Goal: Task Accomplishment & Management: Manage account settings

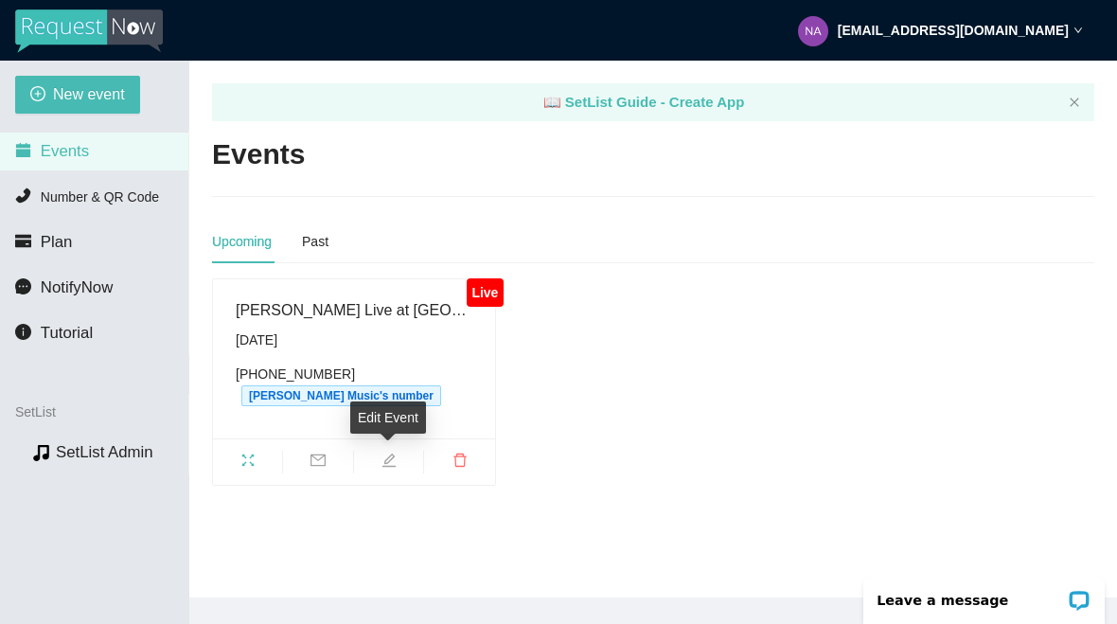
click at [403, 435] on div "Edit Event" at bounding box center [388, 424] width 76 height 45
click at [391, 419] on div "Edit Event" at bounding box center [388, 418] width 76 height 32
click at [396, 459] on icon "edit" at bounding box center [389, 460] width 15 height 15
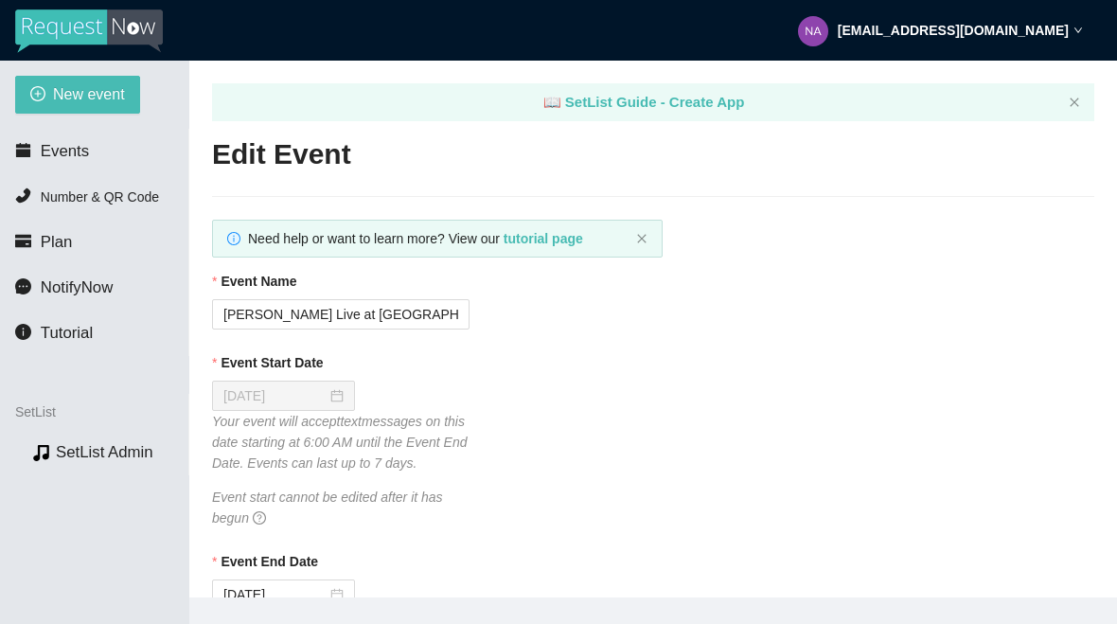
type textarea "[URL][DOMAIN_NAME]"
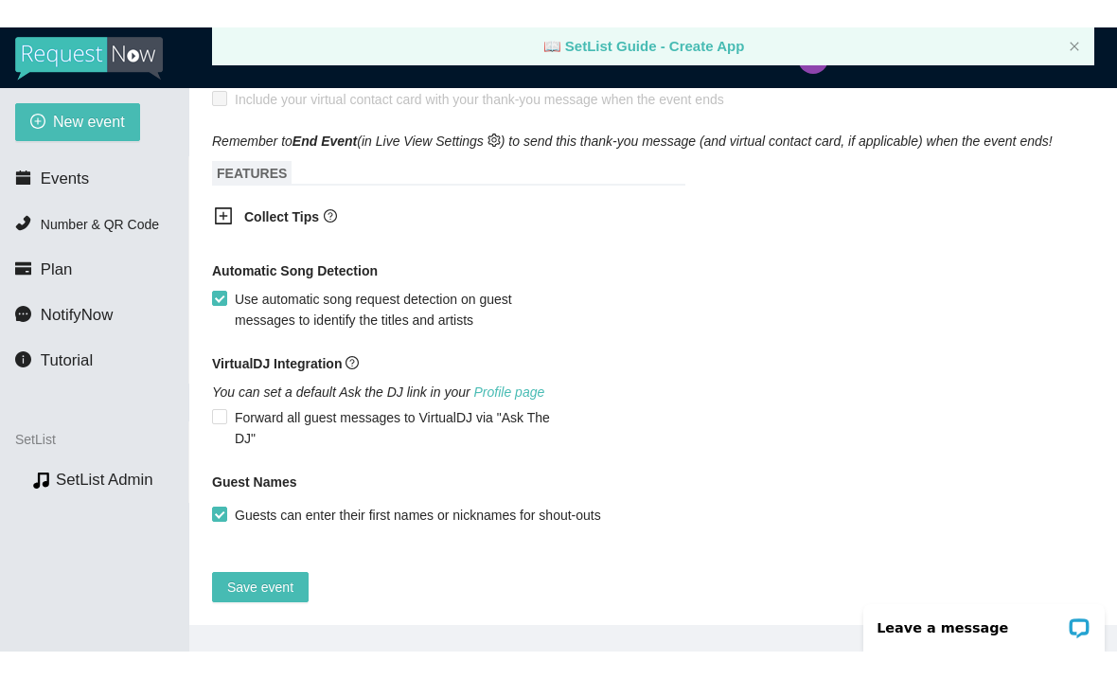
scroll to position [1275, 0]
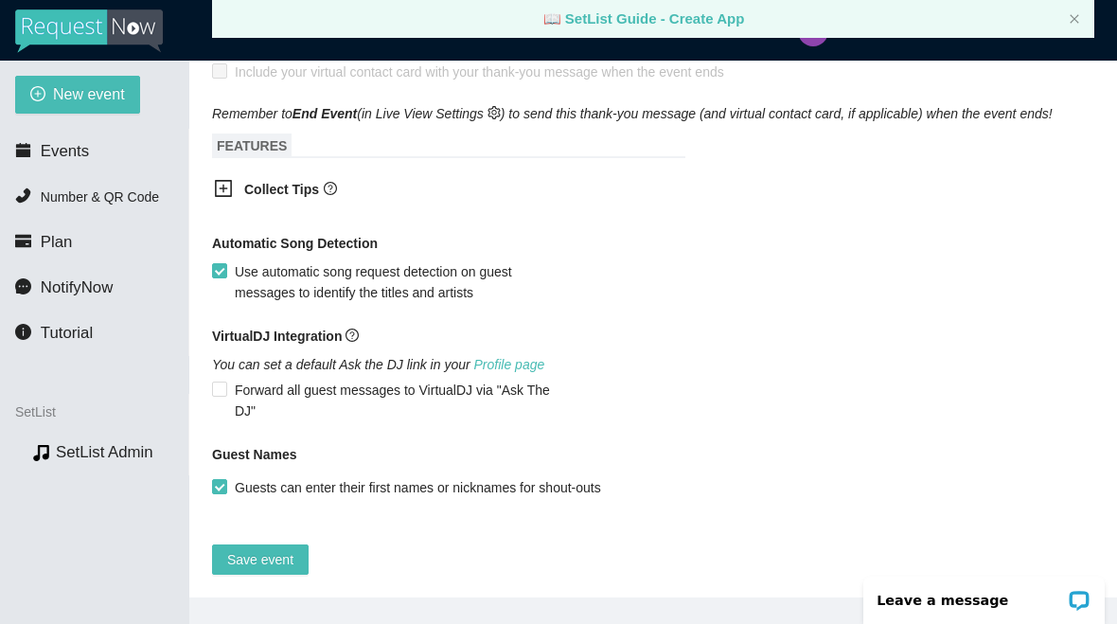
click at [223, 482] on input "Guests can enter their first names or nicknames for shout-outs" at bounding box center [218, 485] width 13 height 13
checkbox input "false"
click at [275, 557] on span "Save event" at bounding box center [260, 559] width 66 height 21
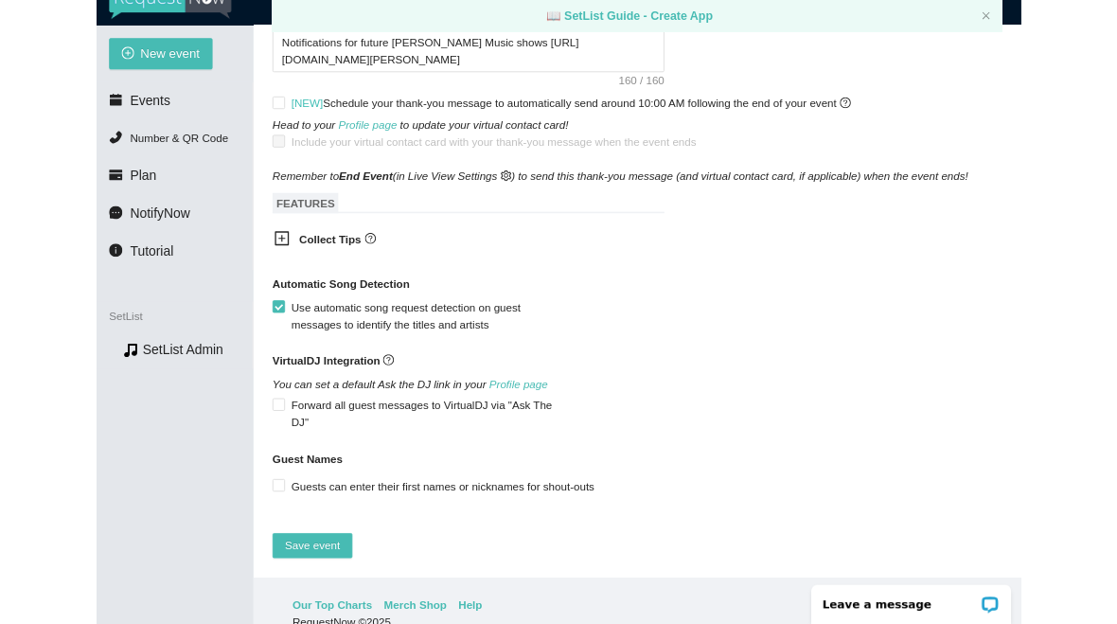
scroll to position [0, 0]
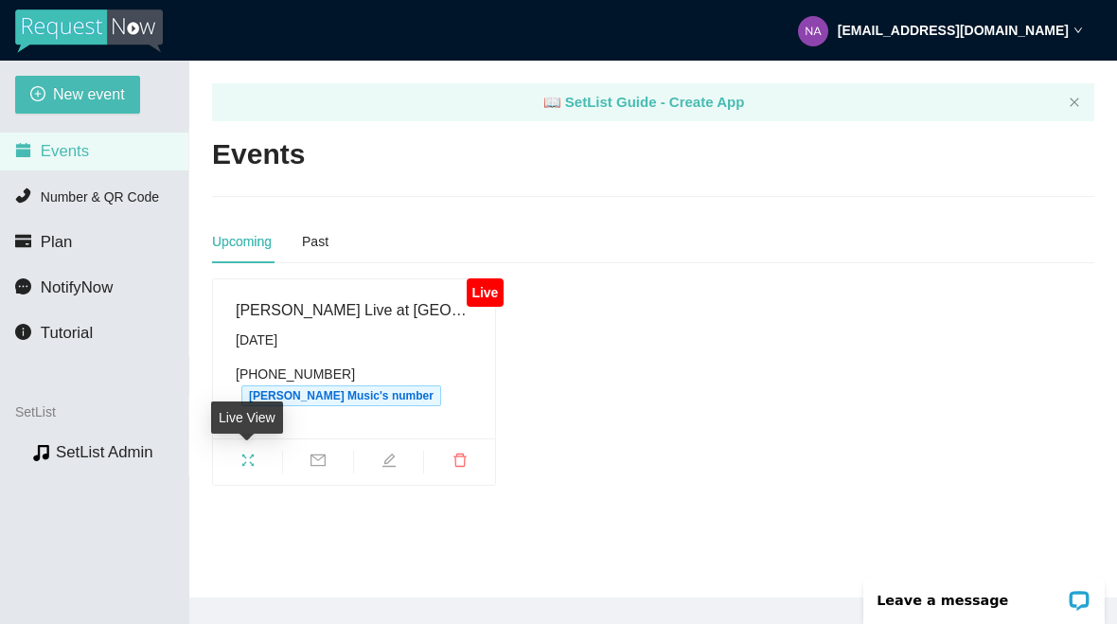
click at [251, 453] on span "fullscreen" at bounding box center [247, 463] width 69 height 21
